Goal: Task Accomplishment & Management: Manage account settings

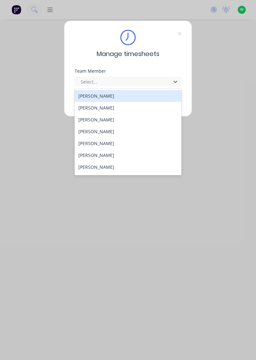
click at [179, 33] on icon at bounding box center [180, 33] width 4 height 5
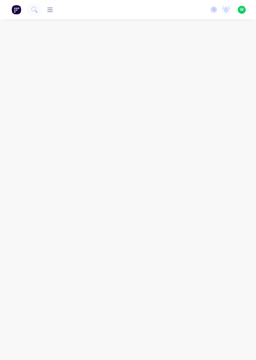
click at [18, 6] on img at bounding box center [17, 10] width 10 height 10
click at [13, 4] on button at bounding box center [16, 9] width 13 height 13
click at [51, 8] on icon at bounding box center [49, 10] width 5 height 6
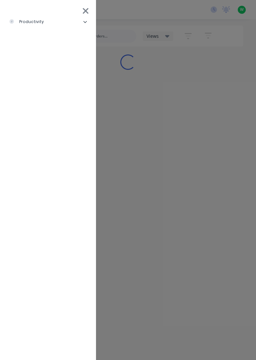
click at [80, 21] on li "productivity" at bounding box center [48, 22] width 86 height 16
click at [46, 34] on li "Workflow" at bounding box center [50, 38] width 81 height 16
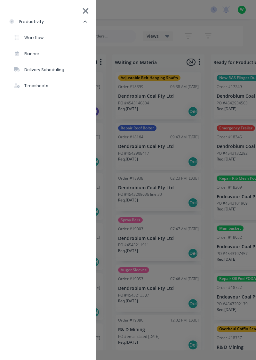
click at [185, 135] on div "productivity Workflow Planner Delivery Scheduling Timesheets" at bounding box center [170, 180] width 256 height 360
click at [89, 10] on icon at bounding box center [85, 10] width 7 height 9
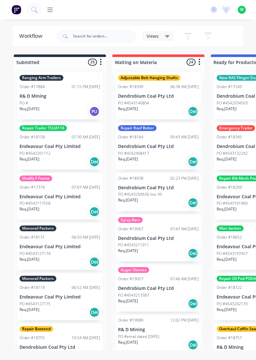
click at [17, 8] on img at bounding box center [17, 10] width 10 height 10
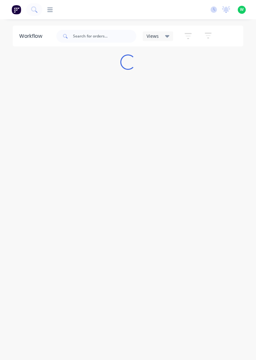
click at [49, 7] on icon at bounding box center [49, 10] width 5 height 6
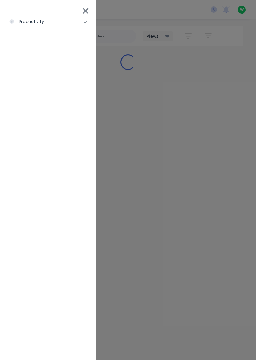
click at [73, 21] on li "productivity" at bounding box center [48, 22] width 86 height 16
click at [45, 85] on div "Timesheets" at bounding box center [31, 86] width 34 height 6
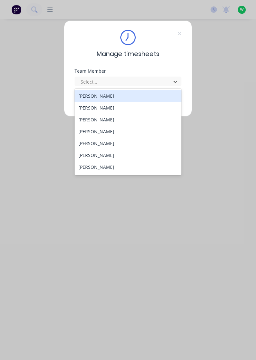
click at [89, 107] on div "[PERSON_NAME]" at bounding box center [128, 108] width 107 height 12
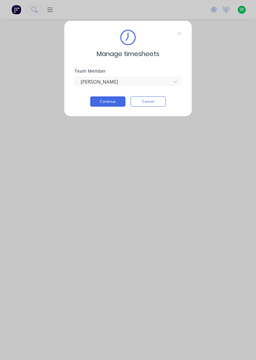
click at [105, 103] on button "Continue" at bounding box center [107, 101] width 35 height 10
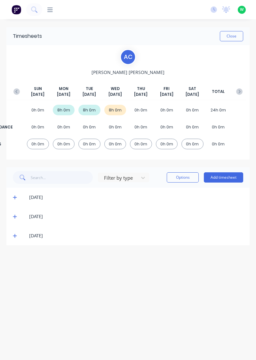
click at [15, 236] on icon at bounding box center [15, 236] width 4 height 4
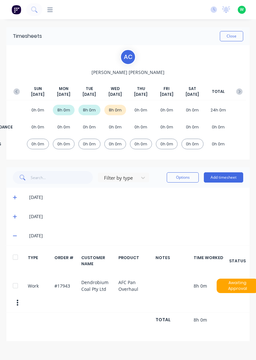
click at [13, 242] on div "[DATE]" at bounding box center [127, 235] width 243 height 19
click at [15, 236] on icon at bounding box center [15, 236] width 4 height 1
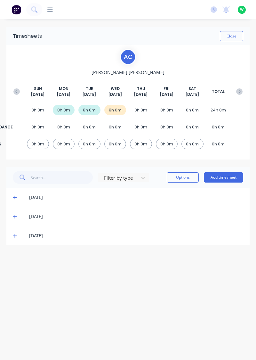
click at [14, 214] on icon at bounding box center [15, 216] width 4 height 4
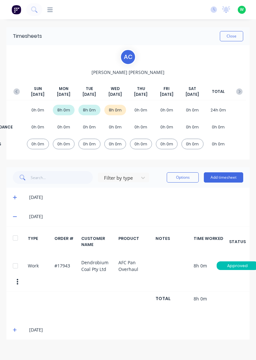
click at [15, 217] on icon at bounding box center [15, 217] width 4 height 1
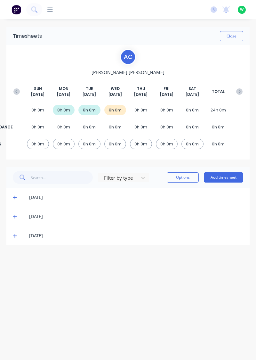
click at [14, 196] on icon at bounding box center [15, 197] width 4 height 4
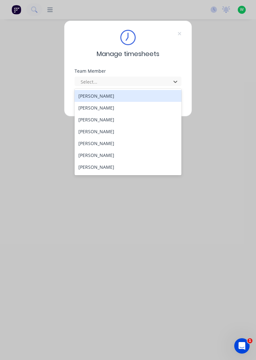
click at [104, 120] on div "[PERSON_NAME]" at bounding box center [128, 120] width 107 height 12
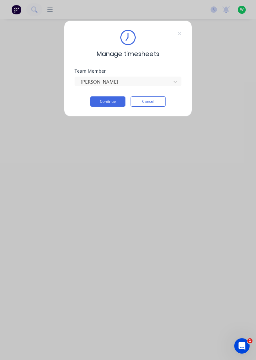
click at [112, 103] on button "Continue" at bounding box center [107, 101] width 35 height 10
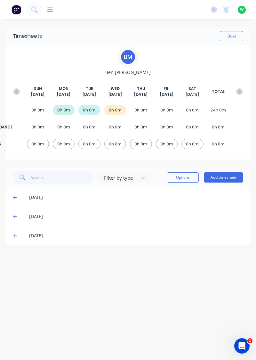
click at [13, 236] on icon at bounding box center [15, 236] width 4 height 4
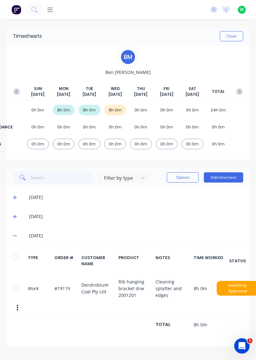
click at [14, 215] on icon at bounding box center [15, 216] width 4 height 4
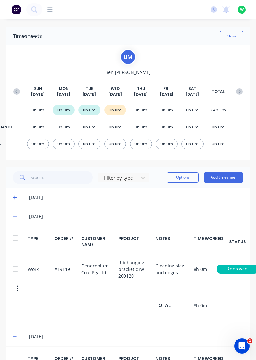
click at [15, 218] on icon at bounding box center [15, 216] width 4 height 4
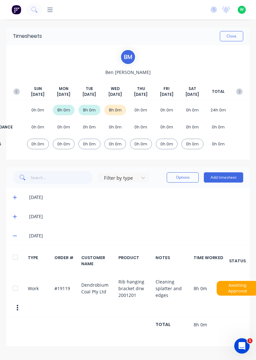
click at [15, 236] on icon at bounding box center [15, 236] width 4 height 1
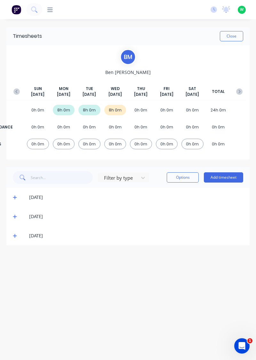
click at [15, 236] on icon at bounding box center [15, 236] width 4 height 4
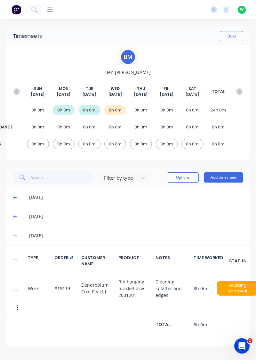
click at [13, 289] on div at bounding box center [15, 288] width 13 height 13
click at [17, 287] on div at bounding box center [15, 288] width 13 height 13
click at [20, 310] on button "button" at bounding box center [17, 308] width 13 height 12
click at [56, 309] on div "Work #19119 Dendrobium Coal Pty Ltd Rib hanging bracket drw 2001201 Cleaning sp…" at bounding box center [127, 296] width 243 height 43
click at [16, 216] on icon at bounding box center [15, 217] width 4 height 4
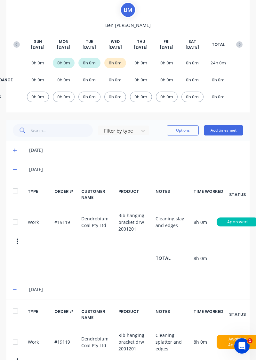
scroll to position [67, 0]
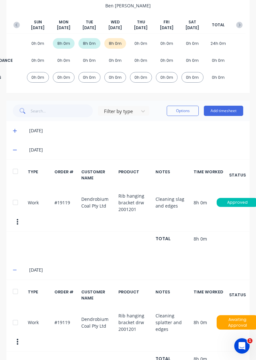
click at [17, 220] on icon "button" at bounding box center [18, 222] width 2 height 7
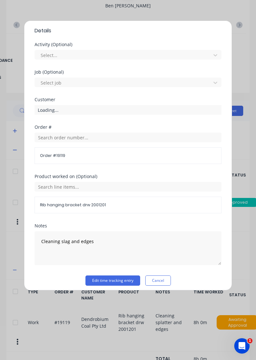
scroll to position [201, 0]
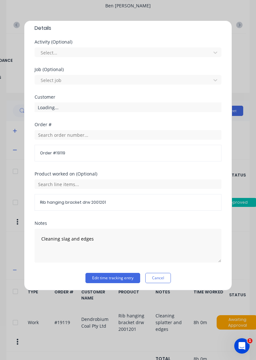
click at [117, 200] on span "Rib hanging bracket drw 2001201" at bounding box center [128, 203] width 176 height 6
click at [110, 200] on span "Rib hanging bracket drw 2001201" at bounding box center [128, 203] width 176 height 6
click at [99, 200] on span "Rib hanging bracket drw 2001201" at bounding box center [128, 203] width 176 height 6
click at [72, 200] on span "Rib hanging bracket drw 2001201" at bounding box center [128, 203] width 176 height 6
click at [81, 202] on span "Rib hanging bracket drw 2001201" at bounding box center [128, 203] width 176 height 6
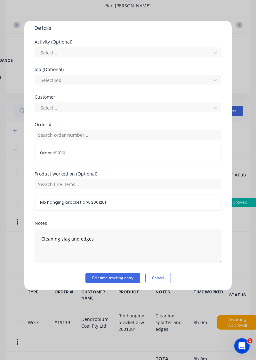
click at [62, 153] on span "Order # 19119" at bounding box center [128, 153] width 176 height 6
click at [65, 149] on div "Order # 19119" at bounding box center [128, 153] width 187 height 17
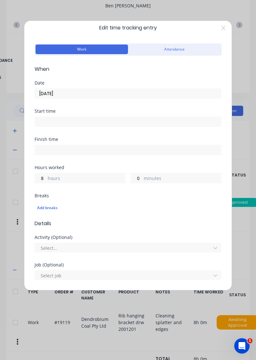
scroll to position [0, 0]
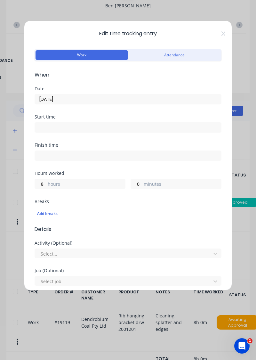
click at [224, 32] on icon at bounding box center [224, 33] width 4 height 5
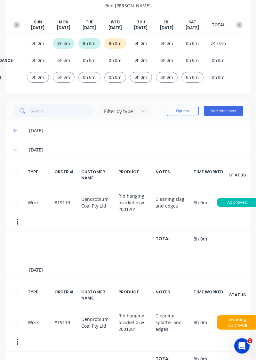
click at [16, 174] on div at bounding box center [15, 171] width 13 height 13
click at [12, 296] on div at bounding box center [15, 291] width 13 height 13
click at [181, 110] on button "Options" at bounding box center [183, 111] width 32 height 10
click at [155, 128] on div "Delete" at bounding box center [168, 127] width 49 height 9
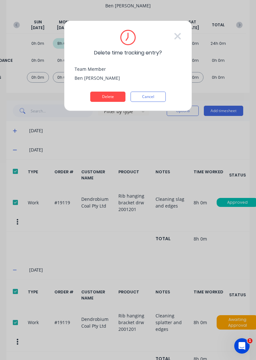
click at [111, 94] on button "Delete" at bounding box center [107, 97] width 35 height 10
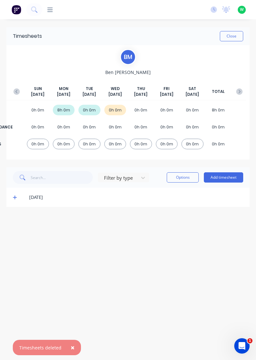
click at [218, 176] on button "Add timesheet" at bounding box center [223, 177] width 39 height 10
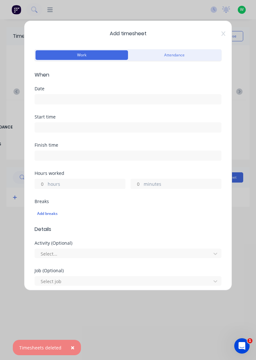
click at [128, 97] on input at bounding box center [128, 100] width 186 height 10
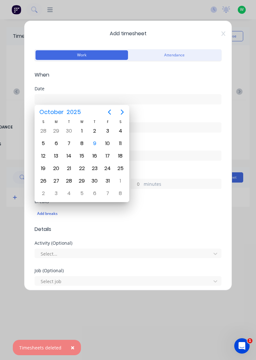
click at [67, 140] on div "7" at bounding box center [69, 144] width 10 height 10
type input "07/10/2025"
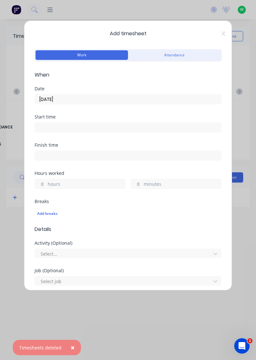
click at [92, 184] on label "hours" at bounding box center [87, 185] width 78 height 8
click at [46, 184] on input "hours" at bounding box center [40, 184] width 11 height 10
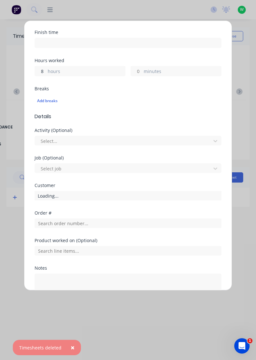
scroll to position [158, 0]
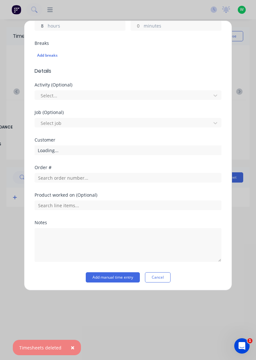
type input "8"
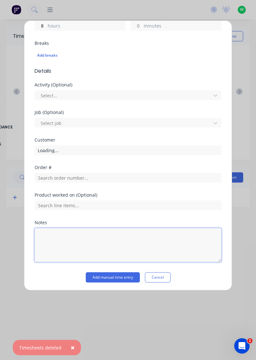
click at [88, 235] on textarea at bounding box center [128, 245] width 187 height 34
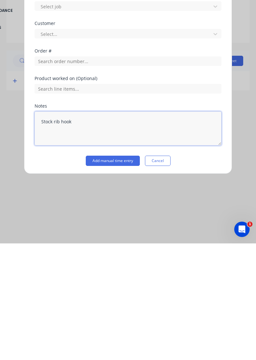
type textarea "Stock rib hooks"
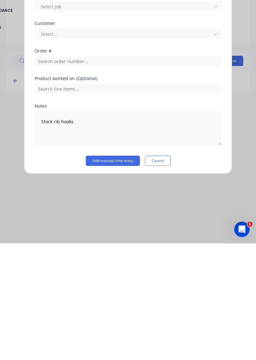
click at [123, 275] on button "Add manual time entry" at bounding box center [113, 277] width 54 height 10
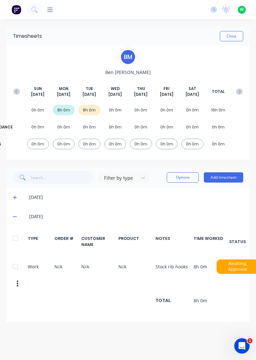
click at [14, 215] on icon at bounding box center [15, 216] width 4 height 4
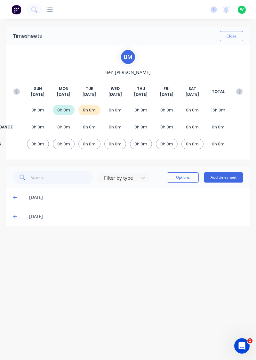
click at [214, 176] on button "Add timesheet" at bounding box center [223, 177] width 39 height 10
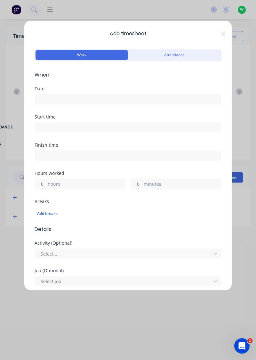
click at [107, 98] on input at bounding box center [128, 100] width 186 height 10
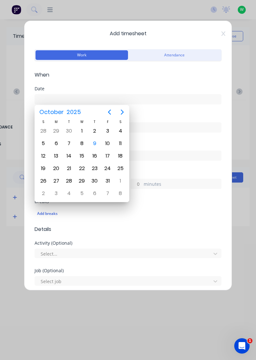
click at [81, 143] on div "8" at bounding box center [82, 144] width 10 height 10
type input "08/10/2025"
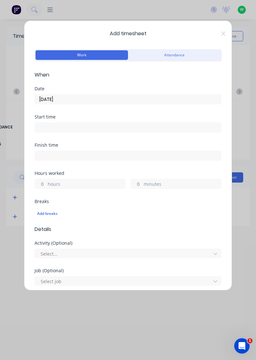
click at [224, 28] on div "Add timesheet Work Attendance When Date 08/10/2025 Start time Finish time Hours…" at bounding box center [128, 156] width 208 height 270
click at [230, 31] on div "Add timesheet Work Attendance When Date 08/10/2025 Start time Finish time Hours…" at bounding box center [128, 156] width 208 height 270
click at [224, 32] on icon at bounding box center [224, 33] width 4 height 5
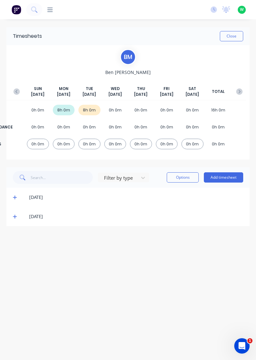
click at [216, 175] on button "Add timesheet" at bounding box center [223, 177] width 39 height 10
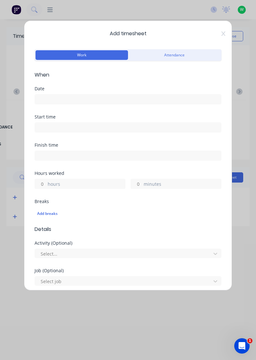
click at [111, 97] on input at bounding box center [128, 100] width 186 height 10
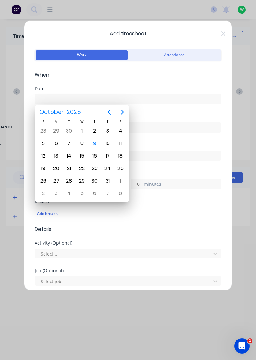
click at [83, 143] on div "8" at bounding box center [82, 144] width 10 height 10
type input "08/10/2025"
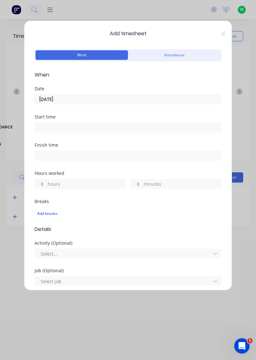
click at [95, 181] on label "hours" at bounding box center [87, 185] width 78 height 8
click at [46, 181] on input "hours" at bounding box center [40, 184] width 11 height 10
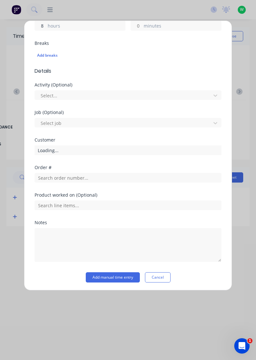
type input "8"
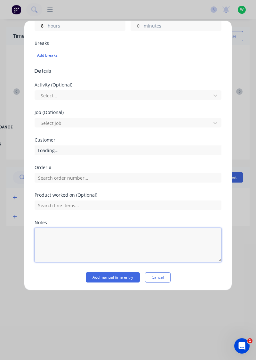
click at [74, 236] on textarea at bounding box center [128, 245] width 187 height 34
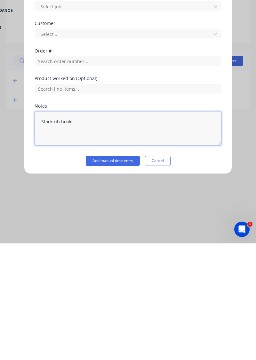
type textarea "Stock rib hooks"
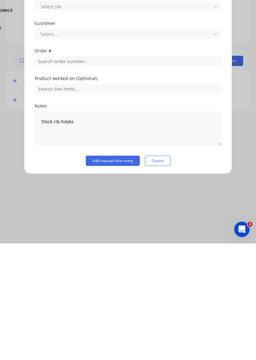
click at [123, 275] on button "Add manual time entry" at bounding box center [113, 277] width 54 height 10
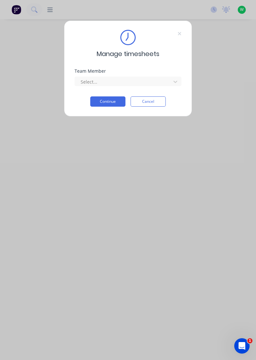
click at [114, 100] on button "Continue" at bounding box center [107, 101] width 35 height 10
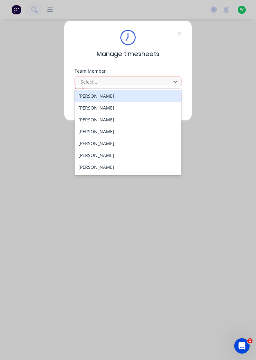
click at [106, 119] on div "[PERSON_NAME]" at bounding box center [128, 120] width 107 height 12
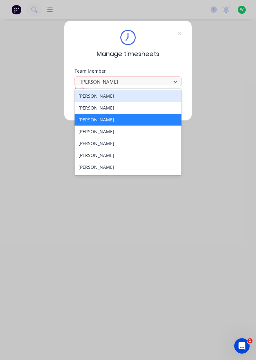
click at [106, 131] on div "[PERSON_NAME]" at bounding box center [128, 132] width 107 height 12
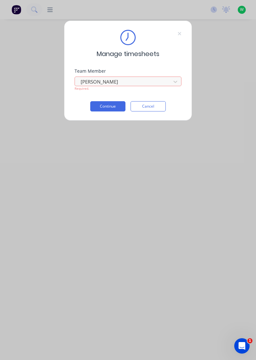
click at [115, 106] on button "Continue" at bounding box center [107, 106] width 35 height 10
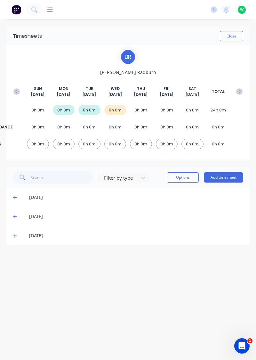
click at [13, 235] on icon at bounding box center [15, 236] width 4 height 4
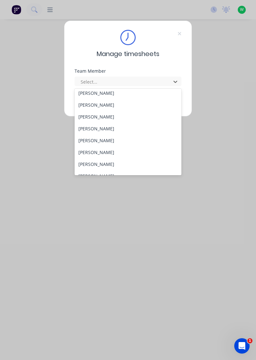
scroll to position [14, 0]
click at [103, 140] on div "[PERSON_NAME]" at bounding box center [128, 141] width 107 height 12
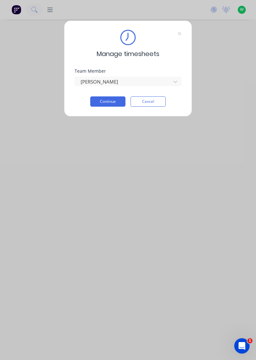
click at [113, 101] on button "Continue" at bounding box center [107, 101] width 35 height 10
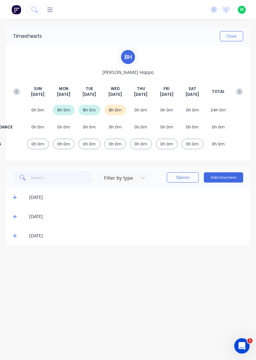
click at [14, 235] on icon at bounding box center [15, 236] width 4 height 4
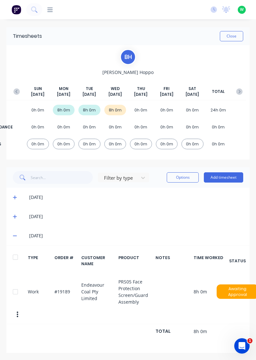
scroll to position [2, 0]
click at [8, 212] on div "[DATE]" at bounding box center [127, 216] width 243 height 19
click at [15, 215] on icon at bounding box center [15, 217] width 4 height 4
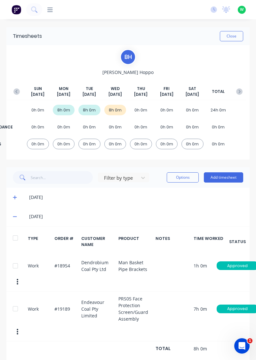
scroll to position [0, 0]
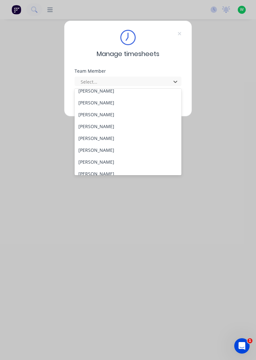
scroll to position [29, 0]
click at [115, 137] on div "[PERSON_NAME]" at bounding box center [128, 138] width 107 height 12
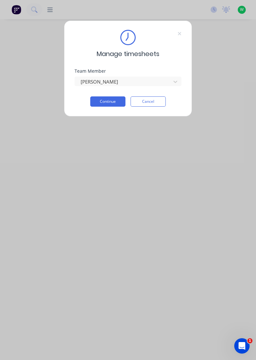
click at [111, 101] on button "Continue" at bounding box center [107, 101] width 35 height 10
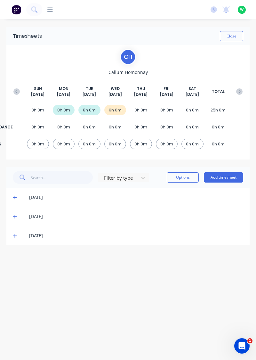
click at [14, 235] on icon at bounding box center [15, 236] width 4 height 4
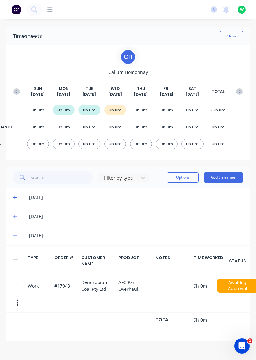
click at [15, 215] on icon at bounding box center [15, 217] width 4 height 4
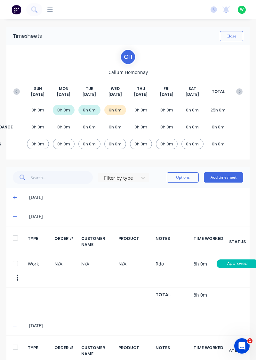
click at [8, 219] on div "[DATE]" at bounding box center [127, 216] width 243 height 19
click at [10, 216] on div "[DATE]" at bounding box center [127, 216] width 243 height 19
click at [15, 217] on icon at bounding box center [15, 217] width 4 height 1
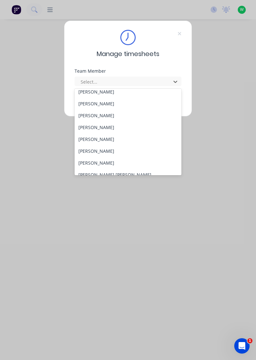
scroll to position [40, 0]
click at [111, 137] on div "[PERSON_NAME]" at bounding box center [128, 139] width 107 height 12
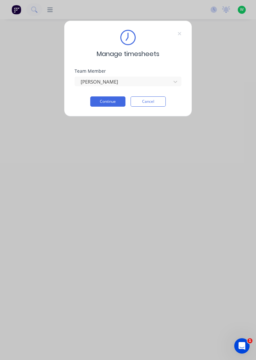
click at [115, 101] on button "Continue" at bounding box center [107, 101] width 35 height 10
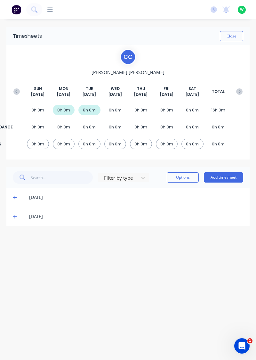
click at [14, 215] on icon at bounding box center [15, 216] width 4 height 4
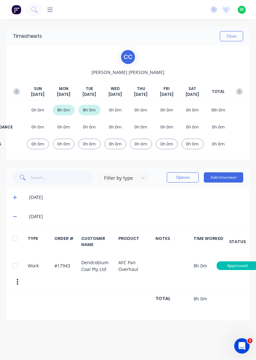
click at [15, 196] on icon at bounding box center [15, 198] width 4 height 4
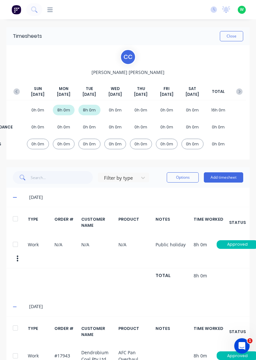
click at [234, 175] on button "Add timesheet" at bounding box center [223, 177] width 39 height 10
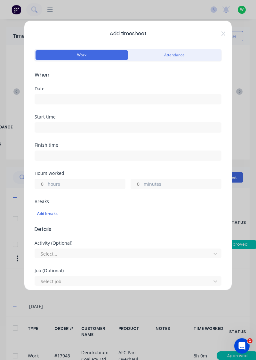
click at [146, 97] on input at bounding box center [128, 100] width 186 height 10
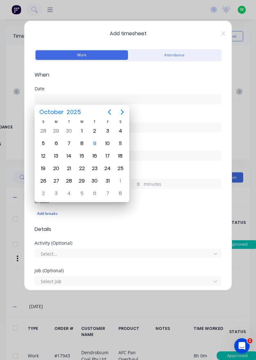
click at [97, 141] on div "9" at bounding box center [95, 144] width 10 height 10
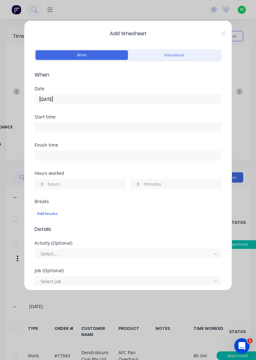
click at [106, 97] on input "09/10/2025" at bounding box center [128, 100] width 186 height 10
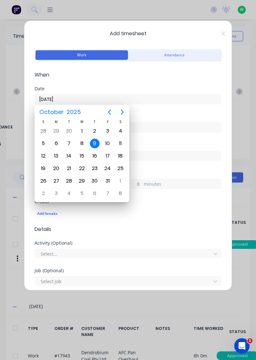
click at [81, 144] on div "8" at bounding box center [82, 144] width 10 height 10
type input "08/10/2025"
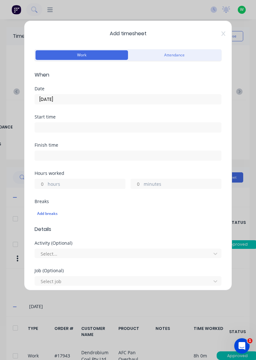
click at [79, 182] on label "hours" at bounding box center [87, 185] width 78 height 8
click at [46, 182] on input "hours" at bounding box center [40, 184] width 11 height 10
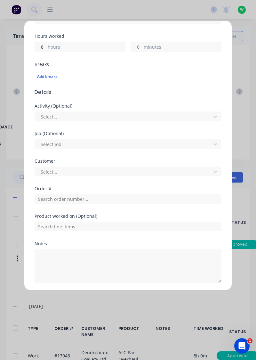
scroll to position [158, 0]
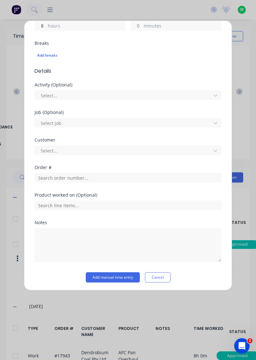
type input "8"
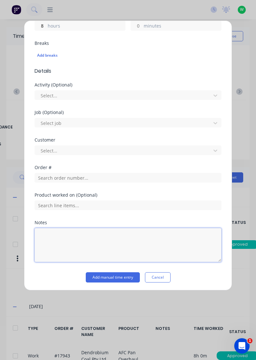
click at [70, 235] on textarea at bounding box center [128, 245] width 187 height 34
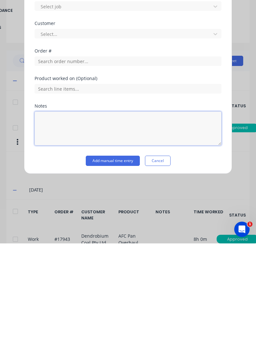
scroll to position [6, 0]
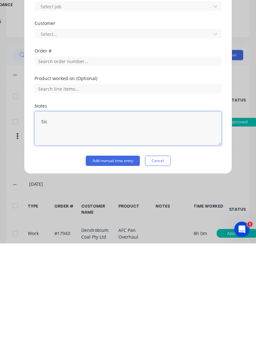
type textarea "Sick"
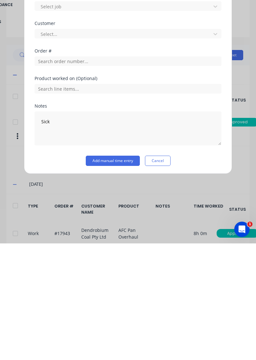
click at [120, 277] on button "Add manual time entry" at bounding box center [113, 277] width 54 height 10
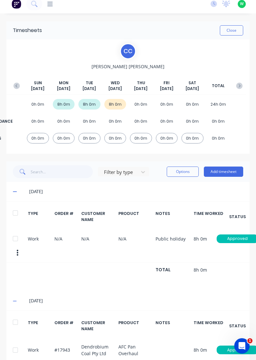
scroll to position [0, 0]
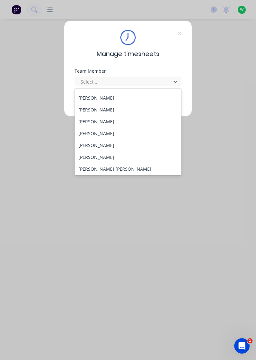
scroll to position [46, 0]
click at [111, 133] on div "[PERSON_NAME]" at bounding box center [128, 133] width 107 height 12
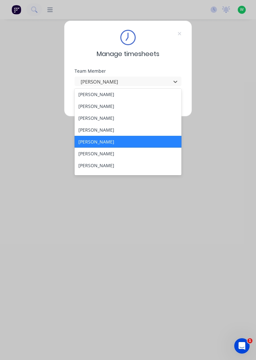
scroll to position [38, 0]
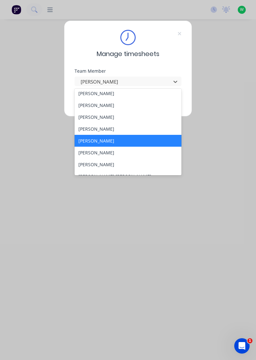
click at [104, 153] on div "[PERSON_NAME]" at bounding box center [128, 153] width 107 height 12
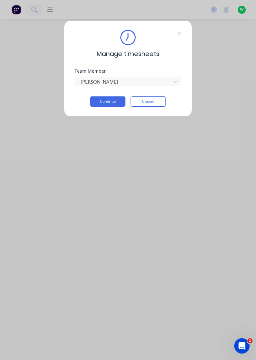
click at [108, 103] on button "Continue" at bounding box center [107, 101] width 35 height 10
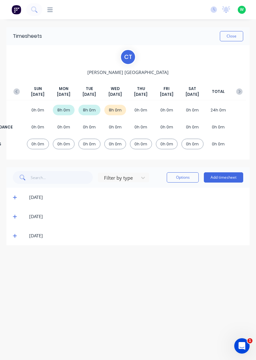
click at [14, 236] on icon at bounding box center [15, 236] width 4 height 4
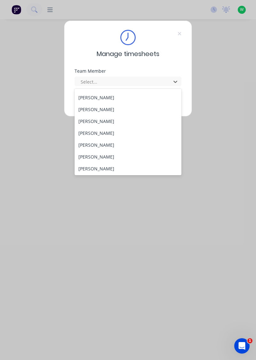
scroll to position [37, 0]
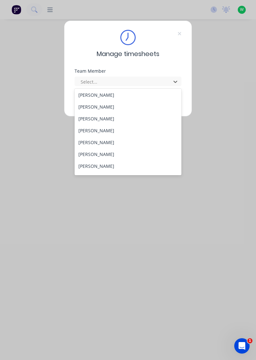
click at [96, 166] on div "[PERSON_NAME]" at bounding box center [128, 166] width 107 height 12
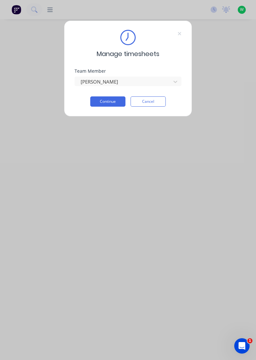
click at [108, 101] on button "Continue" at bounding box center [107, 101] width 35 height 10
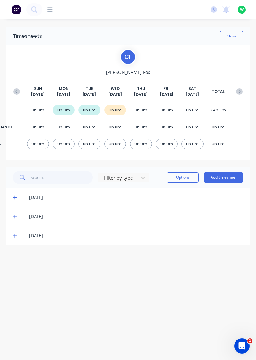
click at [14, 235] on icon at bounding box center [15, 236] width 4 height 4
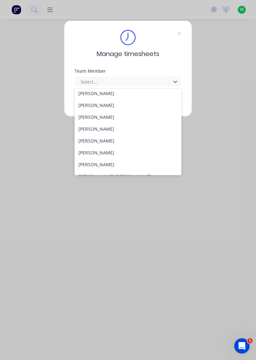
scroll to position [61, 0]
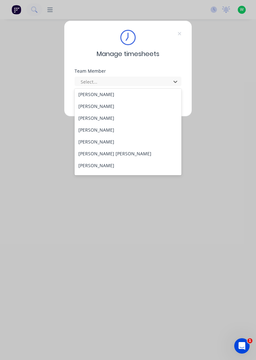
click at [100, 154] on div "[PERSON_NAME] [PERSON_NAME]" at bounding box center [128, 154] width 107 height 12
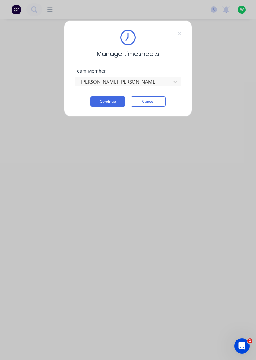
click at [121, 97] on button "Continue" at bounding box center [107, 101] width 35 height 10
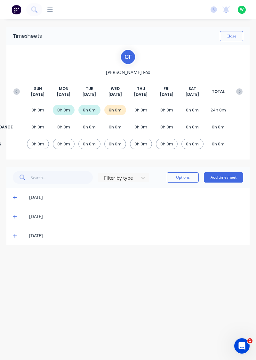
click at [17, 234] on icon at bounding box center [15, 236] width 4 height 4
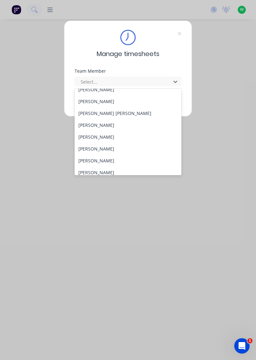
scroll to position [102, 0]
click at [100, 122] on div "[PERSON_NAME]" at bounding box center [128, 125] width 107 height 12
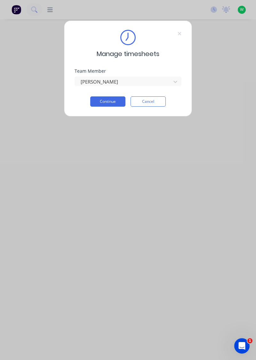
click at [117, 97] on button "Continue" at bounding box center [107, 101] width 35 height 10
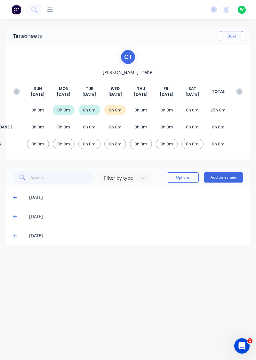
click at [7, 238] on div "[DATE]" at bounding box center [127, 235] width 243 height 19
click at [15, 234] on icon at bounding box center [15, 236] width 4 height 4
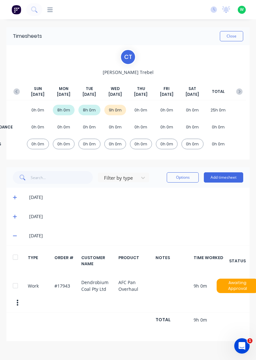
click at [15, 215] on icon at bounding box center [15, 217] width 4 height 4
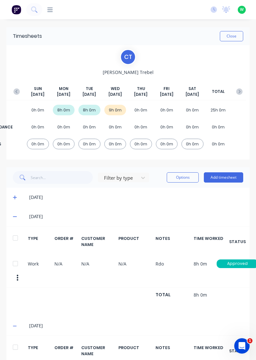
scroll to position [0, 3]
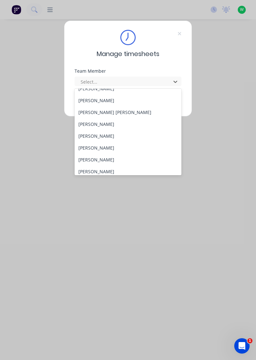
scroll to position [103, 0]
click at [103, 135] on div "[PERSON_NAME]" at bounding box center [128, 136] width 107 height 12
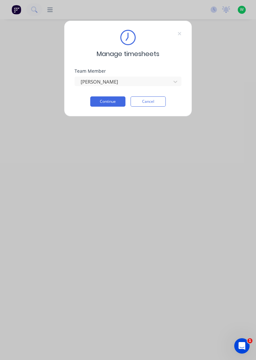
click at [111, 99] on button "Continue" at bounding box center [107, 101] width 35 height 10
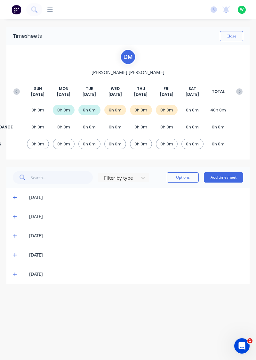
click at [242, 92] on icon "button" at bounding box center [239, 91] width 6 height 6
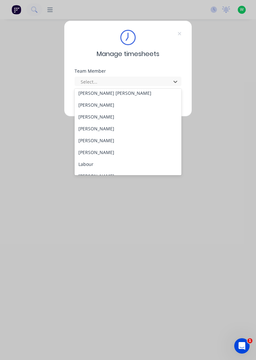
scroll to position [122, 0]
click at [96, 138] on div "[PERSON_NAME]" at bounding box center [128, 140] width 107 height 12
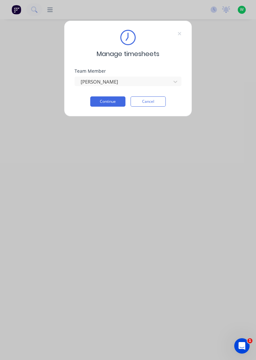
click at [113, 100] on button "Continue" at bounding box center [107, 101] width 35 height 10
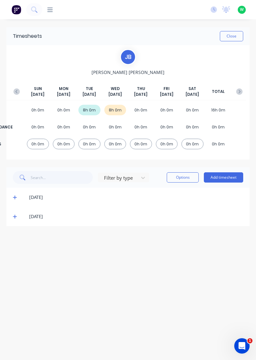
click at [14, 217] on icon at bounding box center [15, 216] width 4 height 4
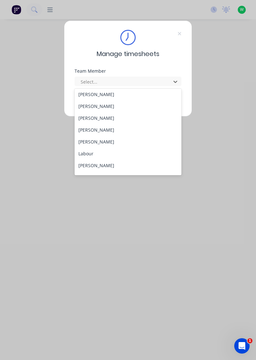
scroll to position [132, 0]
click at [99, 141] on div "[PERSON_NAME]" at bounding box center [128, 142] width 107 height 12
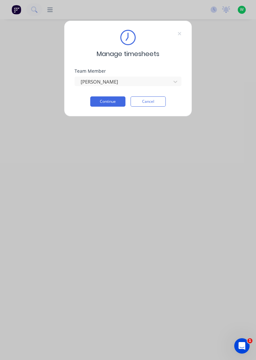
click at [113, 100] on button "Continue" at bounding box center [107, 101] width 35 height 10
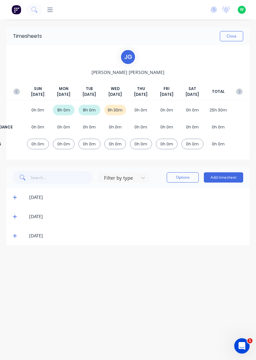
click at [14, 235] on icon at bounding box center [15, 236] width 4 height 4
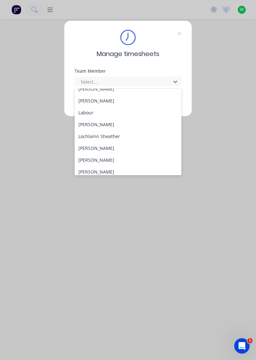
scroll to position [174, 0]
click at [103, 123] on div "[PERSON_NAME]" at bounding box center [128, 124] width 107 height 12
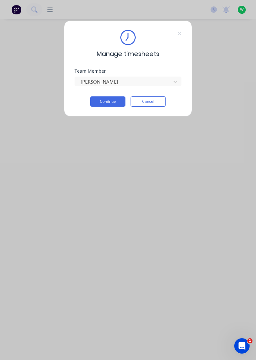
click at [113, 100] on button "Continue" at bounding box center [107, 101] width 35 height 10
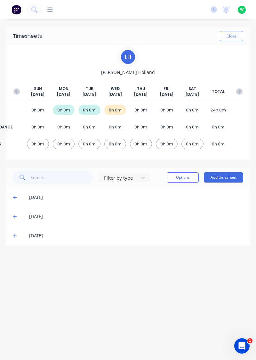
click at [14, 235] on icon at bounding box center [15, 236] width 4 height 4
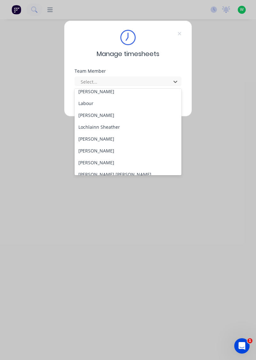
scroll to position [183, 0]
click at [115, 123] on div "Lochlainn Sheather" at bounding box center [128, 126] width 107 height 12
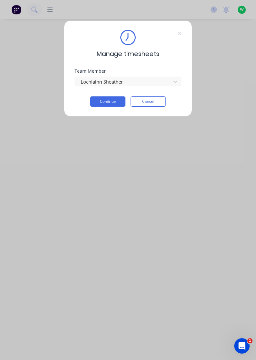
click at [122, 99] on button "Continue" at bounding box center [107, 101] width 35 height 10
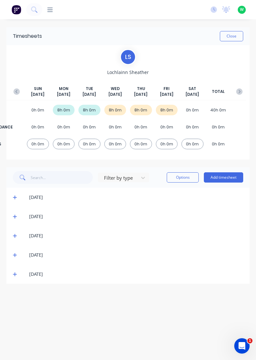
click at [236, 88] on icon "button" at bounding box center [239, 91] width 6 height 6
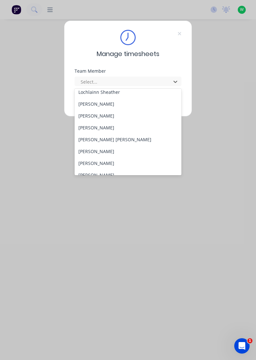
scroll to position [217, 0]
click at [106, 101] on div "[PERSON_NAME]" at bounding box center [128, 104] width 107 height 12
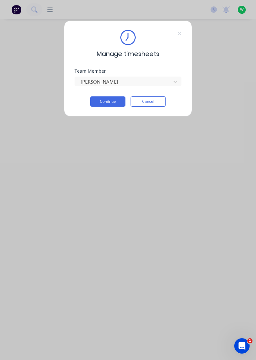
click at [116, 100] on button "Continue" at bounding box center [107, 101] width 35 height 10
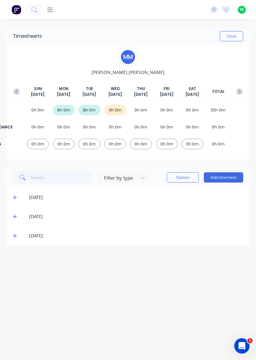
click at [13, 235] on icon at bounding box center [15, 236] width 4 height 4
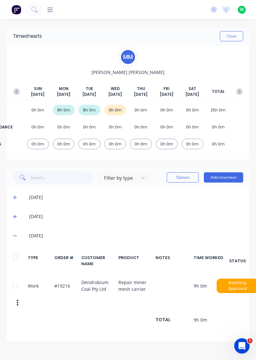
click at [17, 215] on icon at bounding box center [15, 216] width 4 height 4
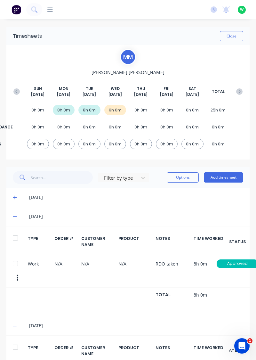
scroll to position [0, 3]
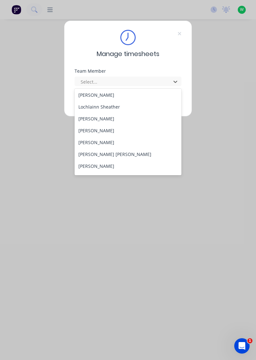
scroll to position [205, 0]
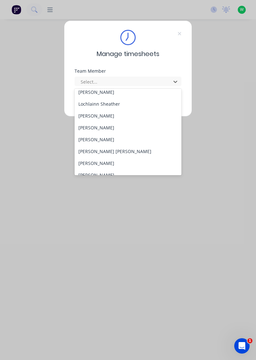
click at [103, 114] on div "[PERSON_NAME]" at bounding box center [128, 116] width 107 height 12
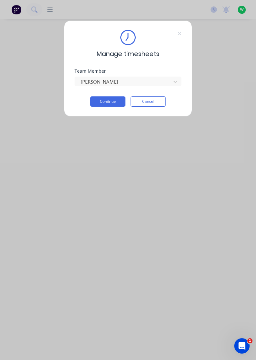
click at [115, 101] on button "Continue" at bounding box center [107, 101] width 35 height 10
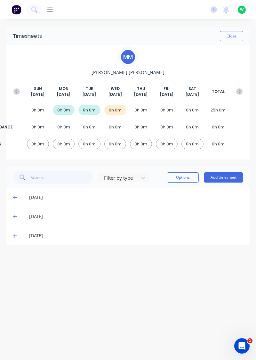
click at [16, 235] on icon at bounding box center [15, 236] width 4 height 4
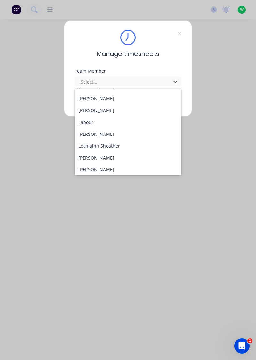
scroll to position [165, 0]
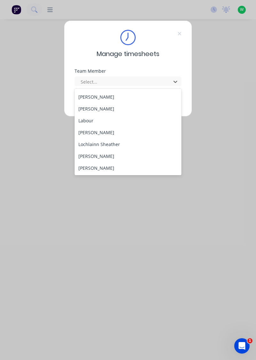
click at [101, 169] on div "[PERSON_NAME]" at bounding box center [128, 168] width 107 height 12
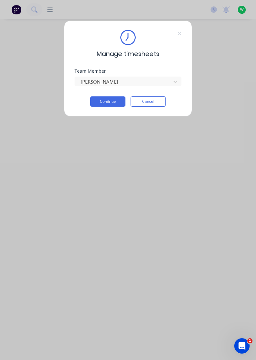
click at [116, 101] on button "Continue" at bounding box center [107, 101] width 35 height 10
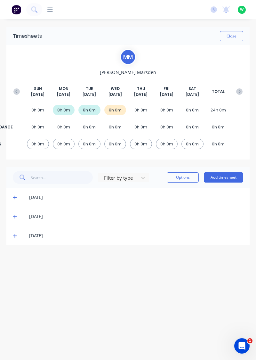
click at [14, 236] on icon at bounding box center [15, 236] width 4 height 4
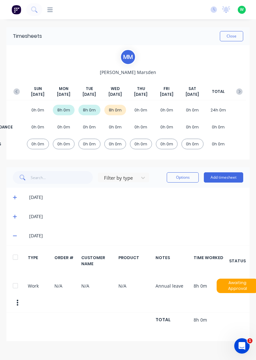
scroll to position [0, 3]
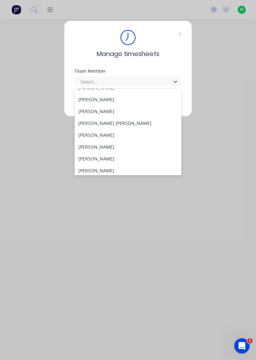
scroll to position [234, 0]
click at [108, 110] on div "[PERSON_NAME]" at bounding box center [128, 111] width 107 height 12
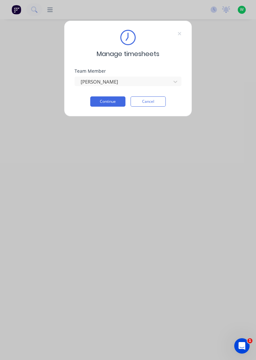
click at [110, 100] on button "Continue" at bounding box center [107, 101] width 35 height 10
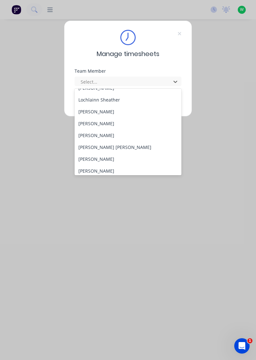
scroll to position [210, 0]
click at [91, 146] on div "Poe Reh" at bounding box center [128, 147] width 107 height 12
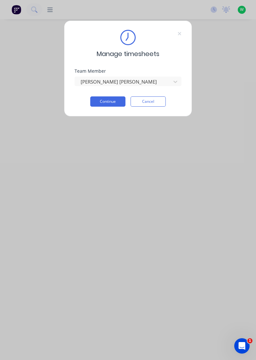
click at [105, 101] on button "Continue" at bounding box center [107, 101] width 35 height 10
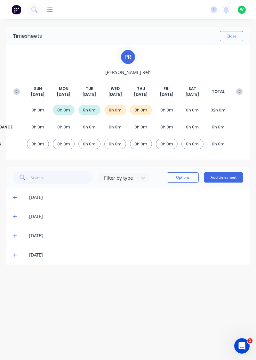
click at [230, 175] on button "Add timesheet" at bounding box center [223, 177] width 39 height 10
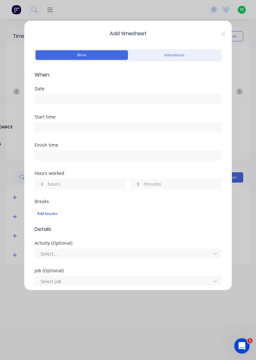
click at [95, 96] on input at bounding box center [128, 100] width 186 height 10
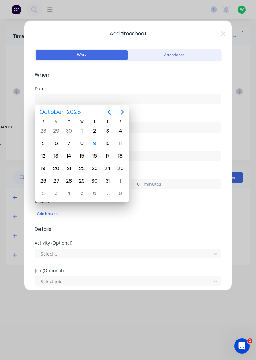
click at [106, 144] on div "10" at bounding box center [108, 144] width 10 height 10
type input "10/10/2025"
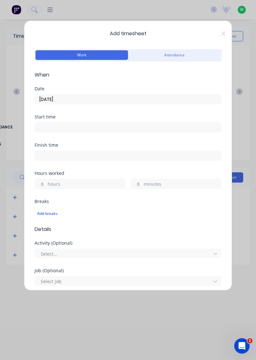
click at [94, 181] on label "hours" at bounding box center [87, 185] width 78 height 8
click at [46, 180] on input "hours" at bounding box center [40, 184] width 11 height 10
click at [76, 181] on label "hours" at bounding box center [87, 185] width 78 height 8
click at [46, 181] on input "hours" at bounding box center [40, 184] width 11 height 10
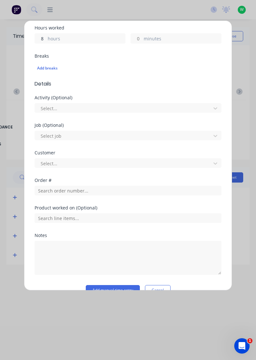
scroll to position [158, 0]
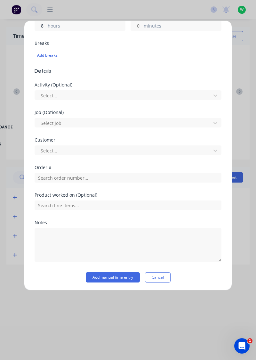
type input "8"
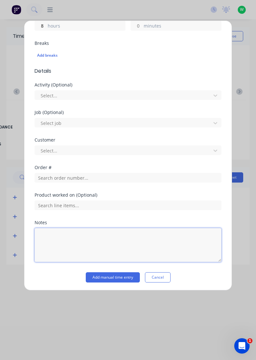
click at [77, 235] on textarea at bounding box center [128, 245] width 187 height 34
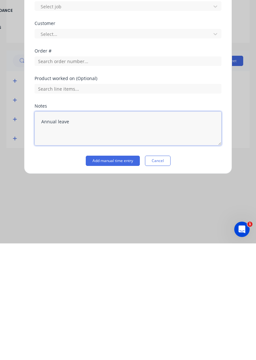
type textarea "Annual leave"
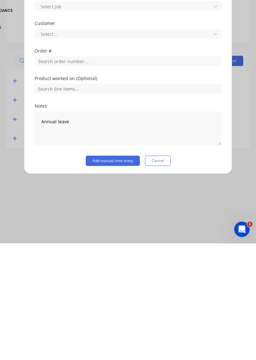
click at [126, 275] on button "Add manual time entry" at bounding box center [113, 277] width 54 height 10
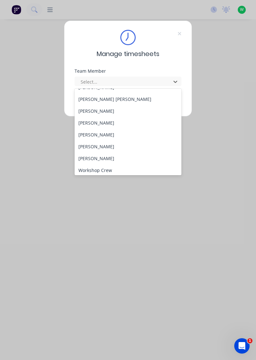
scroll to position [260, 0]
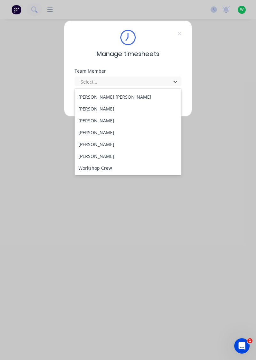
click at [106, 110] on div "[PERSON_NAME]" at bounding box center [128, 109] width 107 height 12
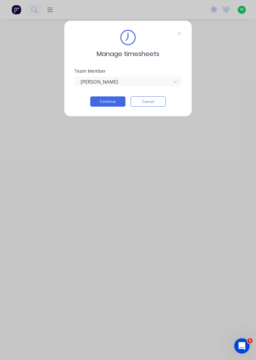
click at [109, 103] on button "Continue" at bounding box center [107, 101] width 35 height 10
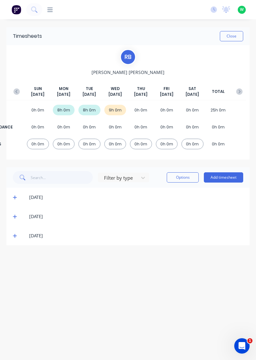
click at [14, 236] on icon at bounding box center [15, 236] width 4 height 4
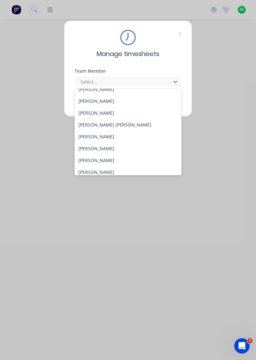
scroll to position [260, 0]
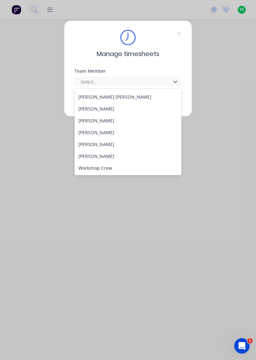
click at [94, 120] on div "[PERSON_NAME]" at bounding box center [128, 121] width 107 height 12
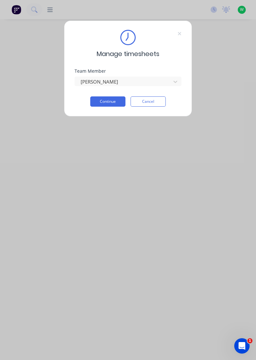
click at [122, 99] on button "Continue" at bounding box center [107, 101] width 35 height 10
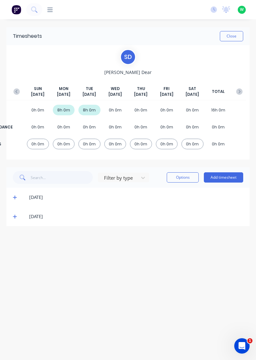
click at [8, 211] on div "[DATE]" at bounding box center [127, 216] width 243 height 19
click at [13, 215] on icon at bounding box center [15, 216] width 4 height 4
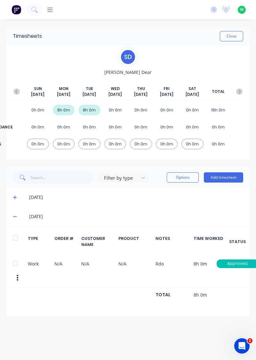
click at [233, 167] on div "Timesheets Close S D Sam Dear SUN Oct 5th MON Oct 6th TUE Oct 7th WED Oct 8th T…" at bounding box center [127, 171] width 243 height 289
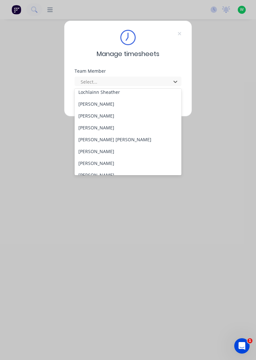
scroll to position [218, 0]
click at [111, 149] on div "[PERSON_NAME]" at bounding box center [128, 151] width 107 height 12
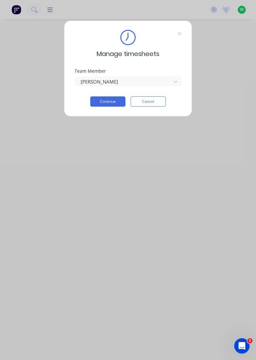
click at [115, 101] on button "Continue" at bounding box center [107, 101] width 35 height 10
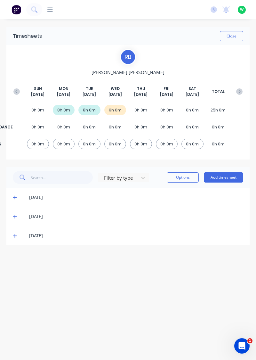
click at [19, 234] on span at bounding box center [16, 236] width 6 height 6
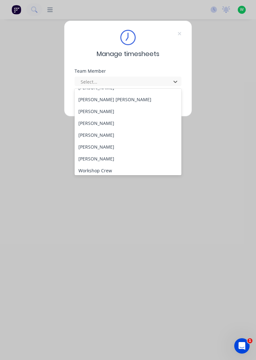
scroll to position [260, 0]
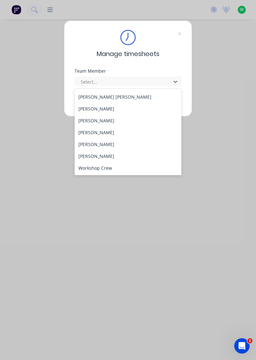
click at [99, 130] on div "[PERSON_NAME]" at bounding box center [128, 133] width 107 height 12
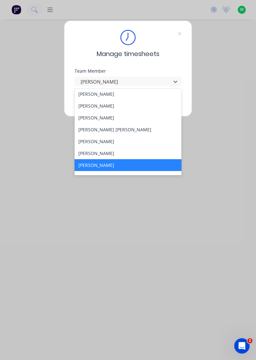
scroll to position [228, 0]
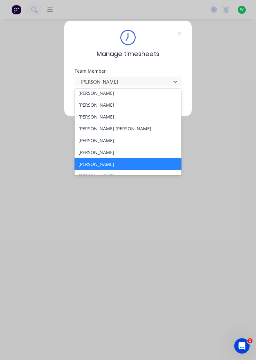
click at [91, 152] on div "[PERSON_NAME]" at bounding box center [128, 152] width 107 height 12
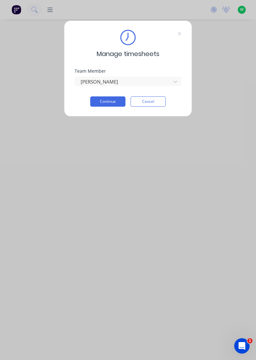
click at [109, 99] on button "Continue" at bounding box center [107, 101] width 35 height 10
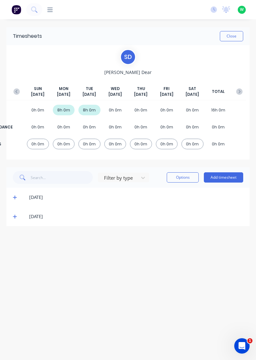
click at [216, 182] on button "Add timesheet" at bounding box center [223, 177] width 39 height 10
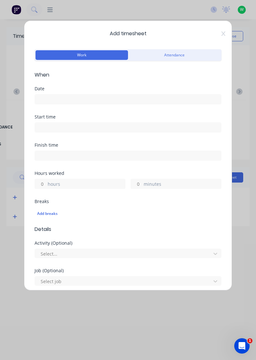
click at [128, 98] on input at bounding box center [128, 100] width 186 height 10
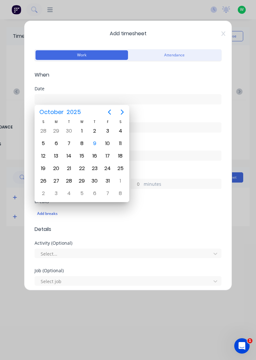
click at [80, 145] on div "8" at bounding box center [82, 144] width 10 height 10
type input "08/10/2025"
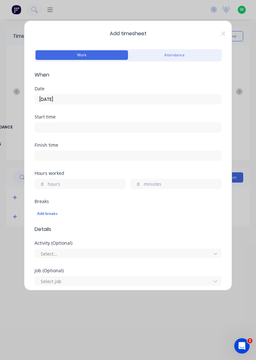
click at [90, 181] on label "hours" at bounding box center [87, 185] width 78 height 8
click at [46, 181] on input "hours" at bounding box center [40, 184] width 11 height 10
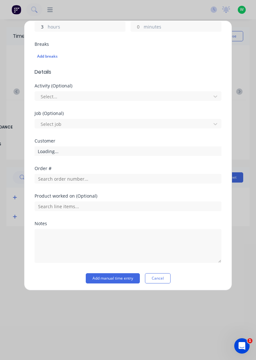
scroll to position [158, 0]
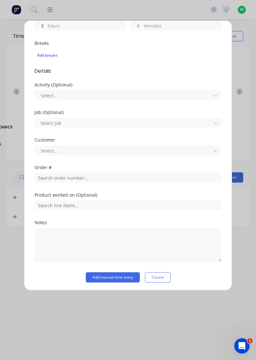
type input "3"
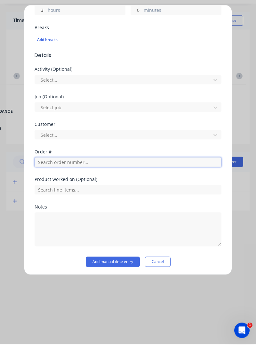
scroll to position [138, 0]
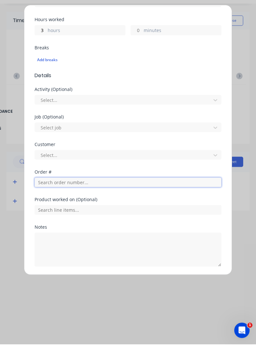
click at [76, 197] on input "text" at bounding box center [128, 198] width 187 height 10
type input "18835"
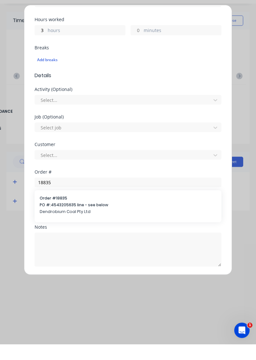
click at [78, 215] on span "Order # 18835" at bounding box center [128, 214] width 177 height 6
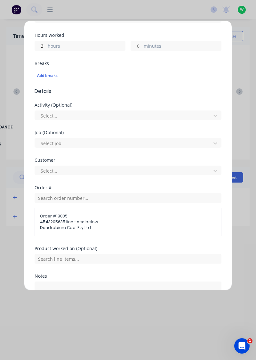
click at [87, 229] on span "Dendrobium Coal Pty Ltd" at bounding box center [128, 228] width 176 height 6
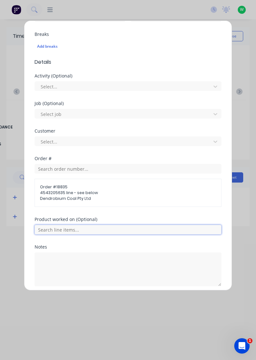
click at [69, 230] on input "text" at bounding box center [128, 230] width 187 height 10
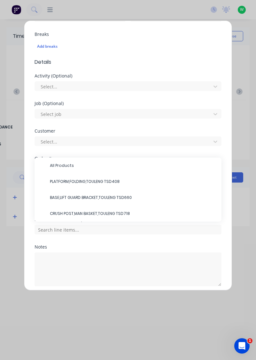
click at [93, 180] on span "PLATFORM,FOLDING,TOULENG TSD408" at bounding box center [133, 182] width 167 height 6
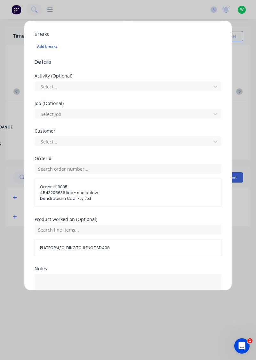
scroll to position [193, 0]
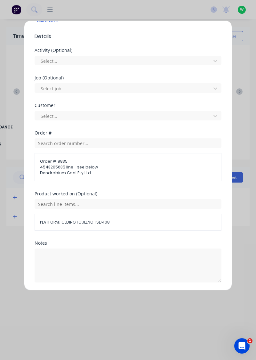
click at [115, 293] on button "Add manual time entry" at bounding box center [113, 298] width 54 height 10
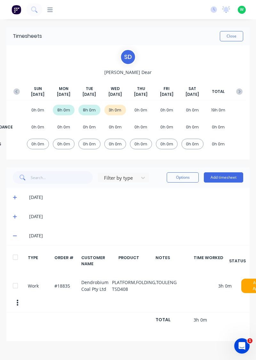
click at [222, 175] on button "Add timesheet" at bounding box center [223, 177] width 39 height 10
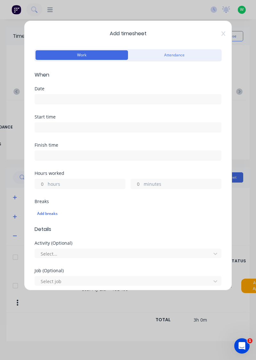
click at [145, 96] on input at bounding box center [128, 100] width 186 height 10
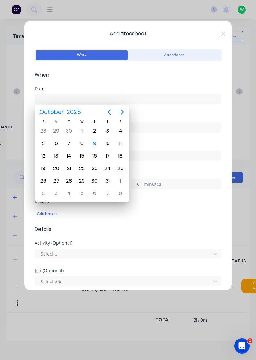
click at [84, 145] on div "8" at bounding box center [82, 144] width 10 height 10
type input "08/10/2025"
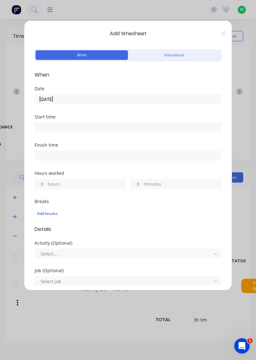
click at [84, 181] on label "hours" at bounding box center [87, 185] width 78 height 8
click at [46, 180] on input "hours" at bounding box center [40, 184] width 11 height 10
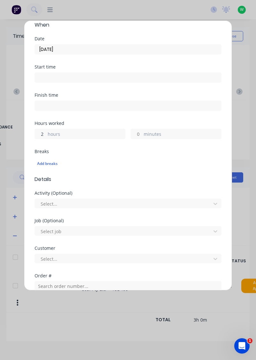
scroll to position [50, 0]
type input "2"
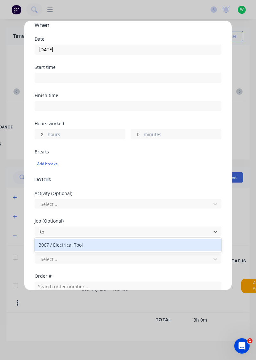
type input "t"
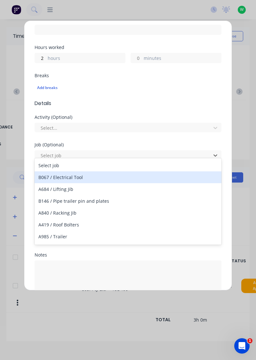
scroll to position [138, 0]
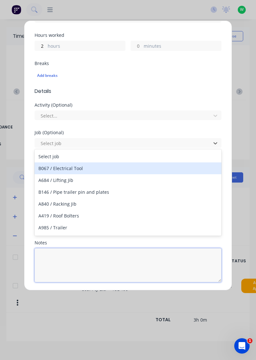
click at [127, 248] on textarea at bounding box center [128, 265] width 187 height 34
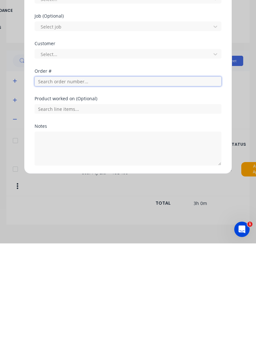
click at [95, 197] on input "text" at bounding box center [128, 198] width 187 height 10
type input "T"
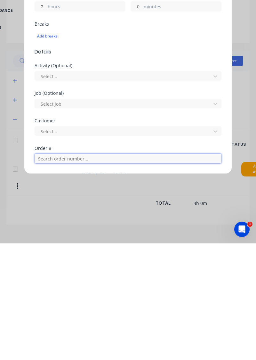
scroll to position [62, 0]
click at [77, 272] on input "text" at bounding box center [128, 274] width 187 height 10
type input "19023"
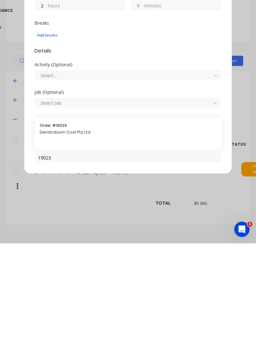
click at [84, 247] on span "Dendrobium Coal Pty Ltd" at bounding box center [128, 249] width 177 height 6
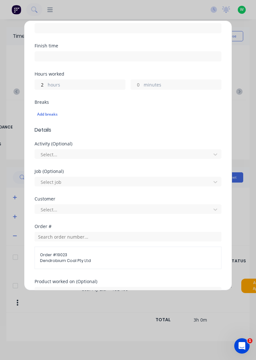
scroll to position [165, 0]
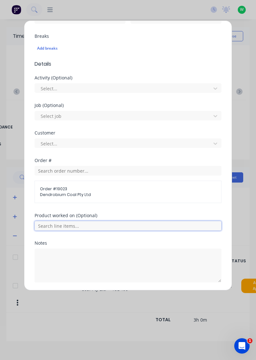
click at [103, 222] on input "text" at bounding box center [128, 226] width 187 height 10
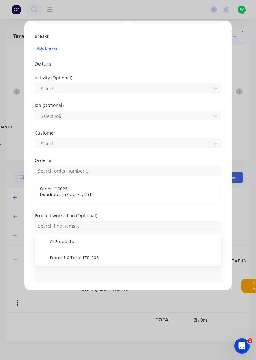
click at [92, 255] on span "Repair UG Toilet ETS-296" at bounding box center [133, 258] width 167 height 6
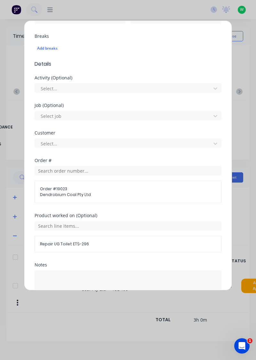
scroll to position [187, 0]
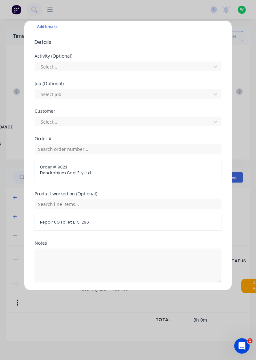
click at [115, 298] on button "Add manual time entry" at bounding box center [113, 298] width 54 height 10
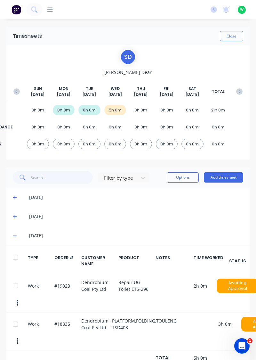
click at [229, 178] on button "Add timesheet" at bounding box center [223, 177] width 39 height 10
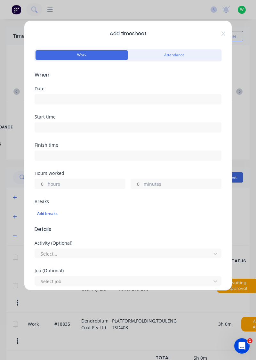
click at [143, 96] on input at bounding box center [128, 100] width 186 height 10
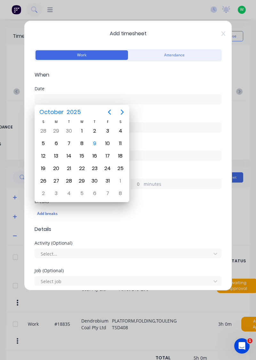
click at [79, 144] on div "8" at bounding box center [82, 144] width 10 height 10
type input "08/10/2025"
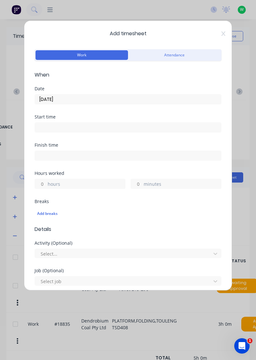
click at [90, 181] on label "hours" at bounding box center [87, 185] width 78 height 8
click at [46, 181] on input "hours" at bounding box center [40, 184] width 11 height 10
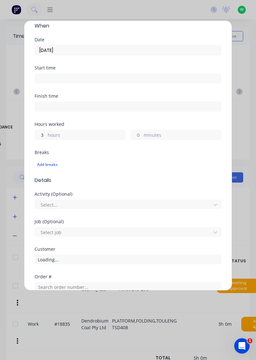
scroll to position [138, 0]
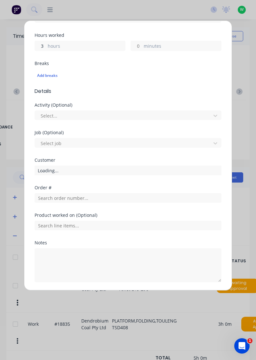
type input "3"
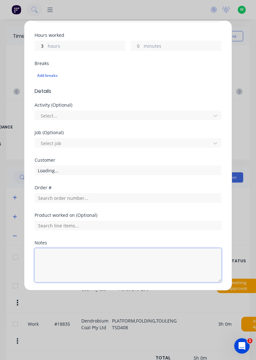
click at [94, 259] on textarea at bounding box center [128, 265] width 187 height 34
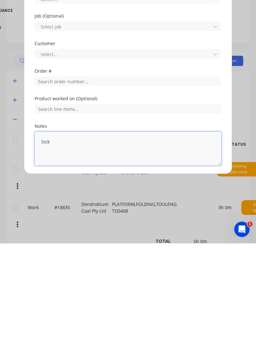
type textarea "Sick"
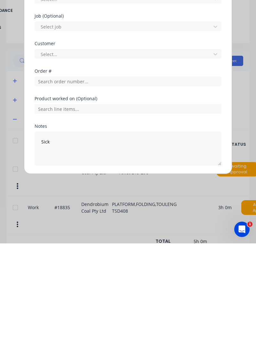
click at [125, 294] on button "Add manual time entry" at bounding box center [113, 298] width 54 height 10
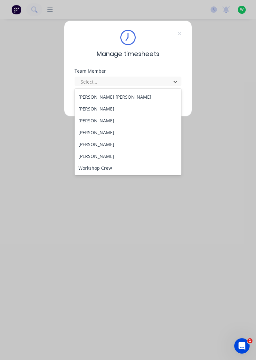
scroll to position [260, 0]
click at [98, 132] on div "[PERSON_NAME]" at bounding box center [128, 133] width 107 height 12
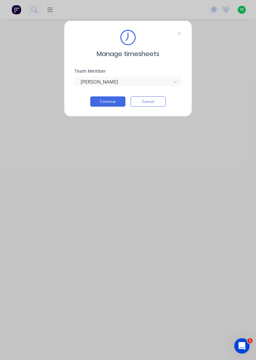
click at [113, 99] on button "Continue" at bounding box center [107, 101] width 35 height 10
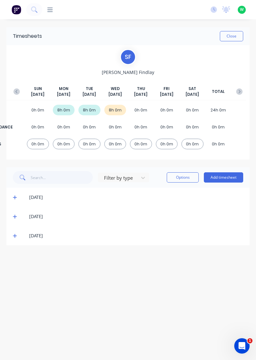
click at [14, 237] on icon at bounding box center [15, 236] width 4 height 4
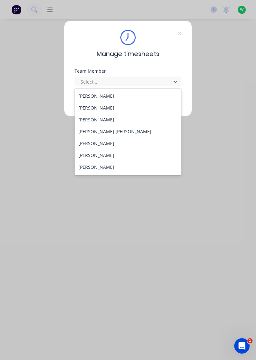
scroll to position [260, 0]
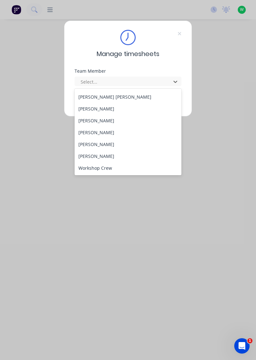
click at [92, 142] on div "[PERSON_NAME]" at bounding box center [128, 144] width 107 height 12
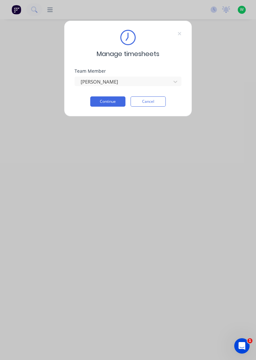
click at [115, 101] on button "Continue" at bounding box center [107, 101] width 35 height 10
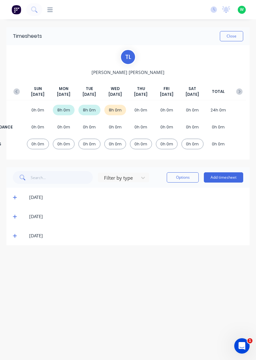
click at [7, 236] on div "[DATE]" at bounding box center [127, 235] width 243 height 19
click at [14, 214] on icon at bounding box center [15, 216] width 4 height 4
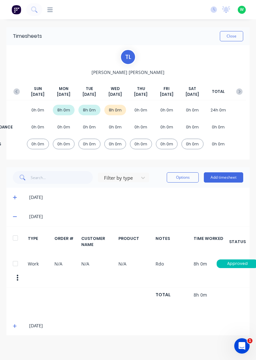
click at [14, 195] on icon at bounding box center [15, 197] width 4 height 4
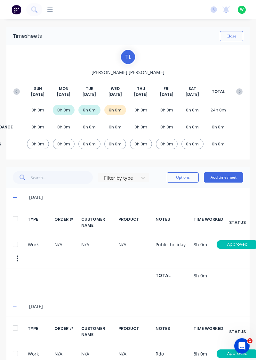
click at [10, 194] on div "[DATE]" at bounding box center [127, 197] width 243 height 19
click at [13, 190] on div "06/10/25" at bounding box center [127, 197] width 243 height 19
click at [17, 197] on span at bounding box center [16, 197] width 6 height 6
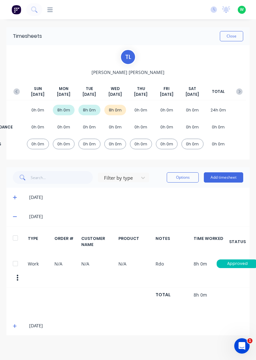
click at [14, 217] on icon at bounding box center [15, 216] width 4 height 4
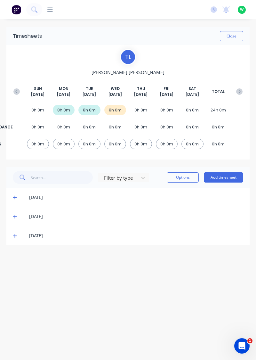
click at [13, 234] on icon at bounding box center [15, 236] width 4 height 4
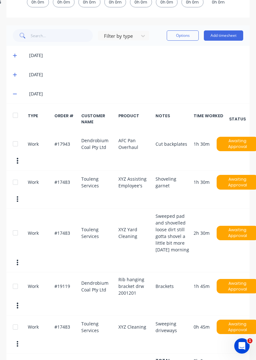
scroll to position [144, 0]
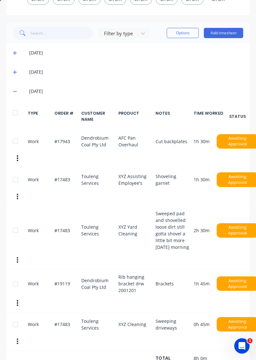
click at [16, 288] on div at bounding box center [15, 283] width 13 height 13
click at [19, 305] on button "button" at bounding box center [17, 303] width 13 height 12
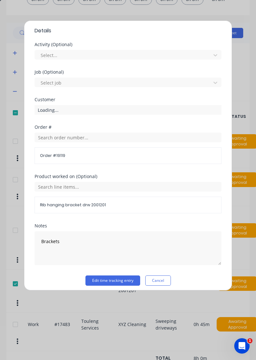
scroll to position [200, 0]
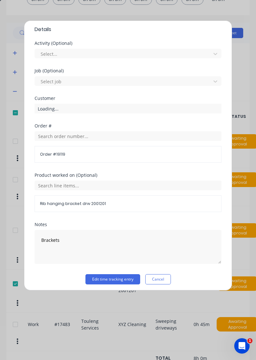
click at [73, 153] on span "Order # 19119" at bounding box center [128, 155] width 176 height 6
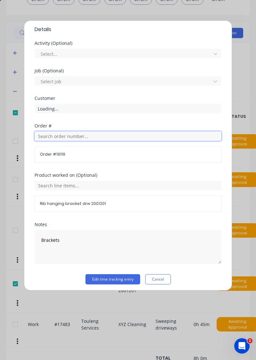
click at [80, 134] on input "text" at bounding box center [128, 136] width 187 height 10
type input "0"
type input "17943"
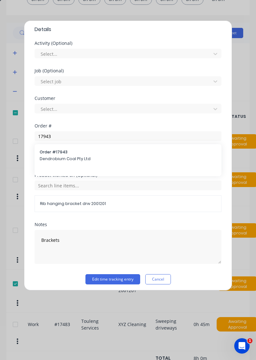
click at [58, 153] on span "Order # 17943" at bounding box center [128, 152] width 177 height 6
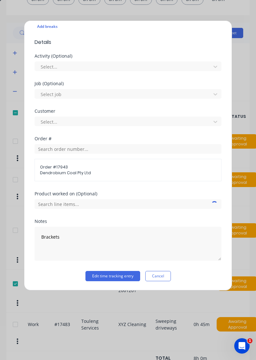
scroll to position [186, 0]
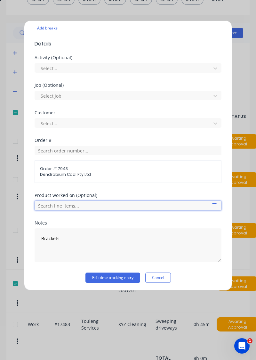
click at [87, 204] on input "text" at bounding box center [128, 206] width 187 height 10
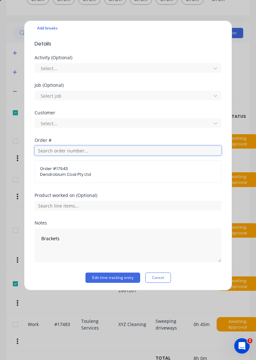
click at [93, 150] on input "text" at bounding box center [128, 151] width 187 height 10
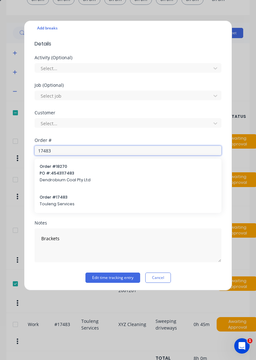
type input "17483"
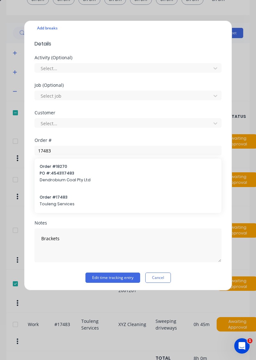
click at [72, 199] on span "Order # 17483" at bounding box center [128, 197] width 177 height 6
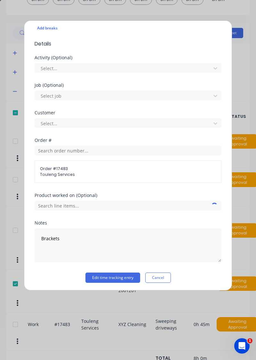
click at [88, 195] on div "Product worked on (Optional)" at bounding box center [128, 195] width 187 height 4
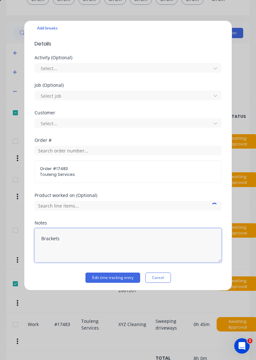
click at [42, 236] on textarea "Brackets" at bounding box center [128, 245] width 187 height 34
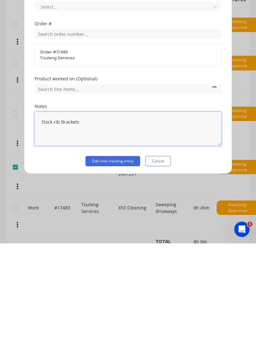
type textarea "Stock rib Brackets"
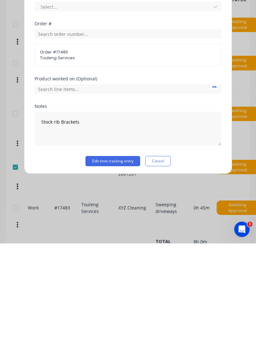
click at [105, 274] on button "Edit time tracking entry" at bounding box center [113, 278] width 55 height 10
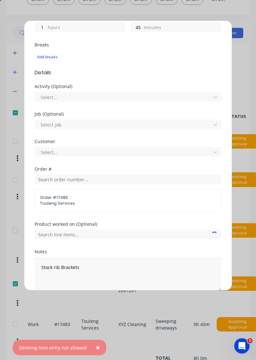
scroll to position [186, 0]
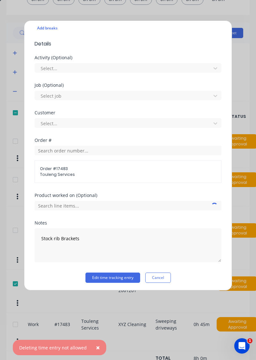
click at [169, 277] on button "Cancel" at bounding box center [158, 278] width 26 height 10
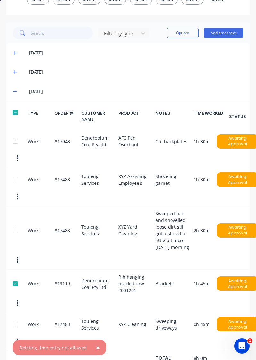
click at [177, 31] on button "Options" at bounding box center [183, 33] width 32 height 10
click at [154, 46] on div "Delete" at bounding box center [168, 49] width 49 height 9
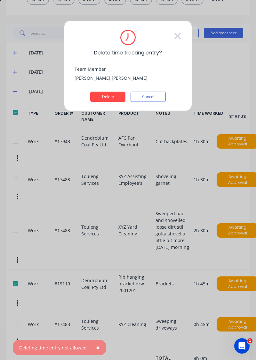
click at [109, 97] on button "Delete" at bounding box center [107, 97] width 35 height 10
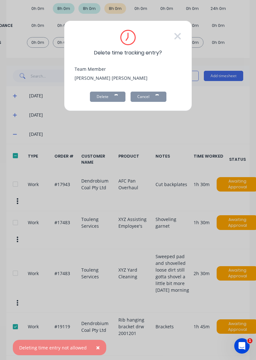
scroll to position [27, 0]
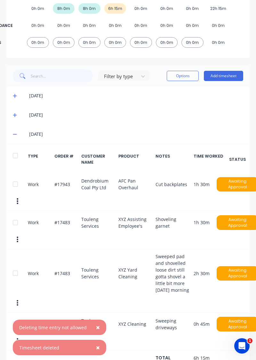
click at [221, 71] on button "Add timesheet" at bounding box center [223, 76] width 39 height 10
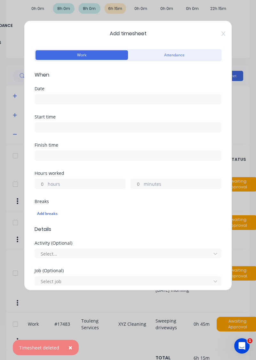
click at [89, 95] on input at bounding box center [128, 100] width 186 height 10
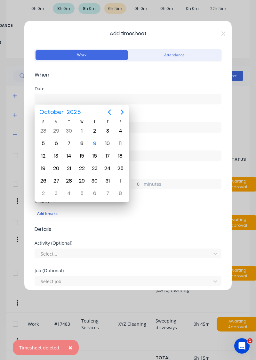
click at [82, 142] on div "8" at bounding box center [82, 144] width 10 height 10
type input "08/10/2025"
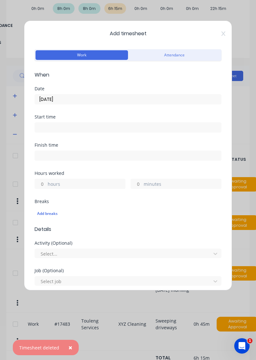
click at [83, 181] on label "hours" at bounding box center [87, 185] width 78 height 8
click at [46, 181] on input "hours" at bounding box center [40, 184] width 11 height 10
type input "8"
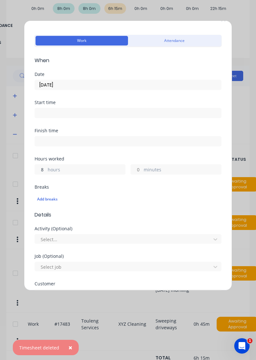
scroll to position [0, 0]
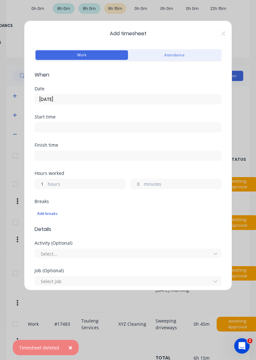
type input "1"
click at [148, 182] on label "minutes" at bounding box center [183, 185] width 78 height 8
click at [142, 182] on input "minutes" at bounding box center [136, 184] width 11 height 10
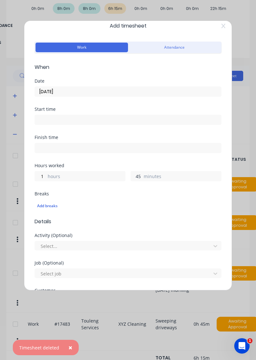
scroll to position [158, 0]
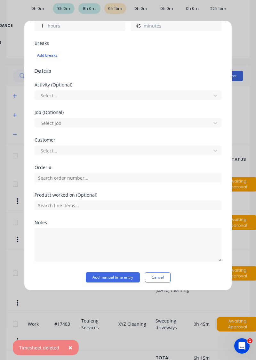
type input "45"
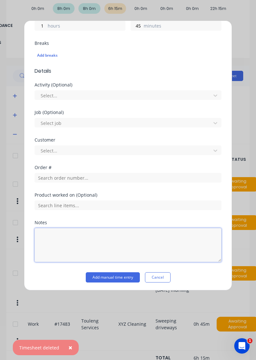
click at [69, 234] on textarea at bounding box center [128, 245] width 187 height 34
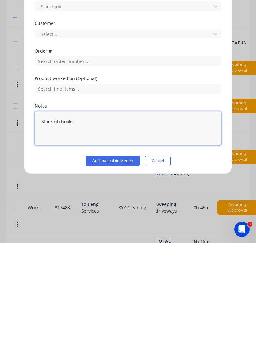
type textarea "Stock rib hooks"
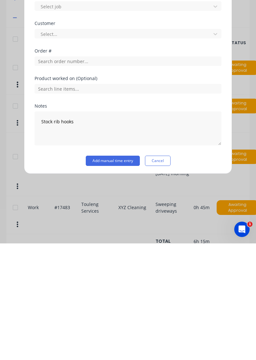
click at [110, 277] on button "Add manual time entry" at bounding box center [113, 277] width 54 height 10
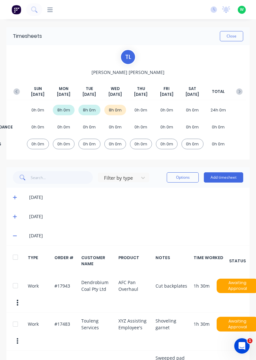
scroll to position [0, 0]
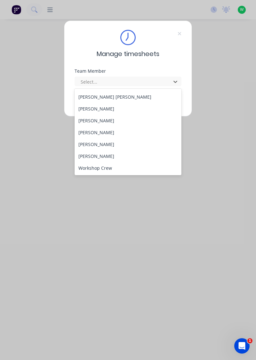
click at [95, 158] on div "[PERSON_NAME]" at bounding box center [128, 156] width 107 height 12
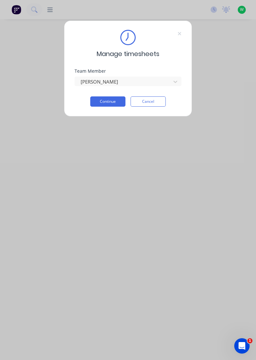
click at [111, 101] on button "Continue" at bounding box center [107, 101] width 35 height 10
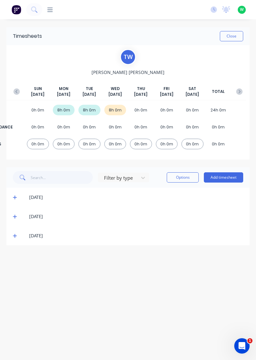
click at [13, 235] on icon at bounding box center [15, 236] width 4 height 4
